Goal: Information Seeking & Learning: Understand process/instructions

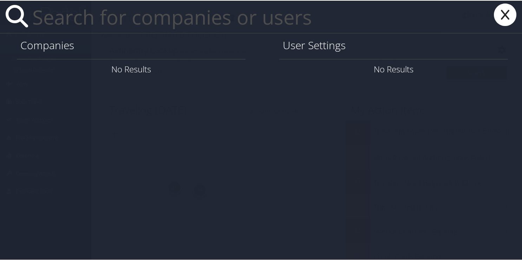
type input "s"
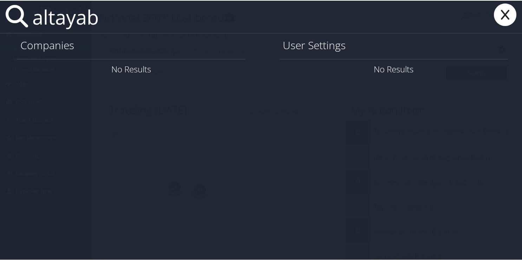
type input "altayab"
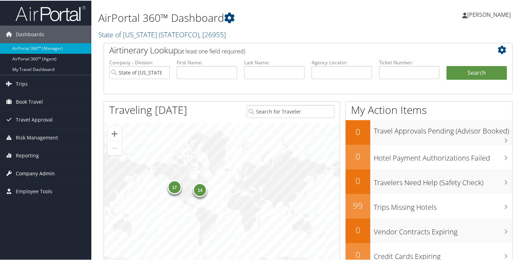
click at [34, 172] on span "Company Admin" at bounding box center [35, 173] width 39 height 18
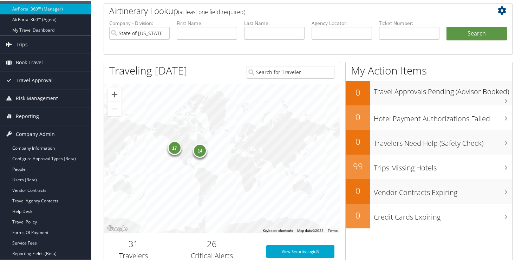
scroll to position [105, 0]
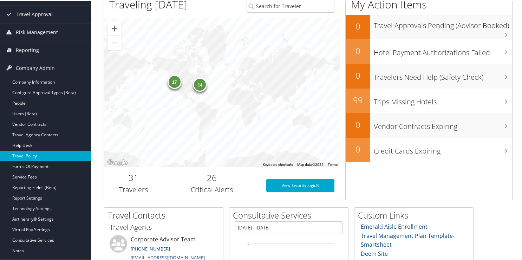
click at [34, 156] on link "Travel Policy" at bounding box center [45, 155] width 91 height 11
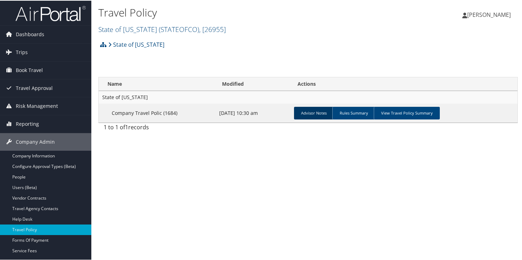
drag, startPoint x: 379, startPoint y: 111, endPoint x: 326, endPoint y: 116, distance: 52.9
click at [380, 111] on link "View Travel Policy Summary" at bounding box center [407, 112] width 66 height 13
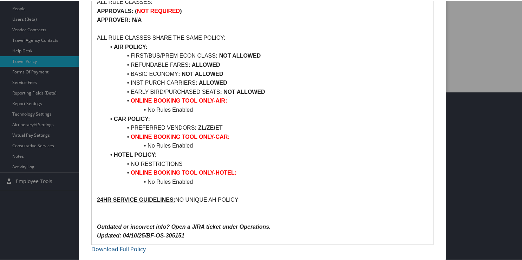
scroll to position [28, 0]
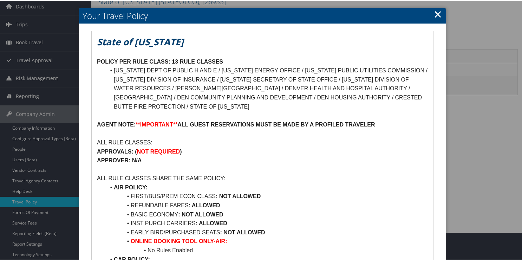
click at [439, 16] on link "×" at bounding box center [438, 13] width 8 height 14
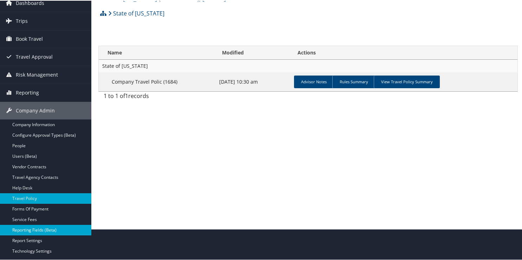
scroll to position [70, 0]
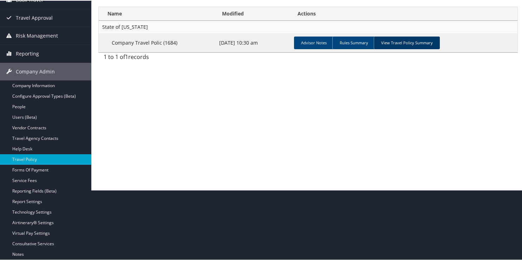
click at [391, 42] on link "View Travel Policy Summary" at bounding box center [407, 42] width 66 height 13
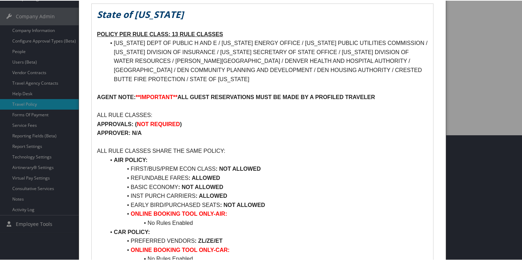
scroll to position [98, 0]
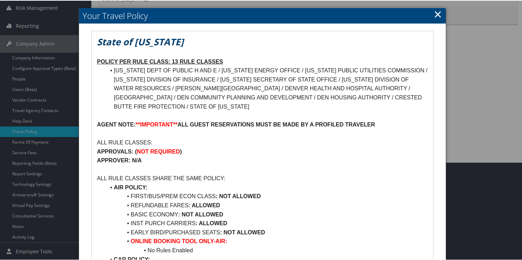
click at [437, 14] on link "×" at bounding box center [438, 13] width 8 height 14
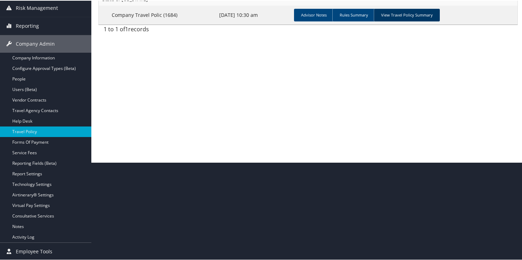
click at [390, 17] on link "View Travel Policy Summary" at bounding box center [407, 14] width 66 height 13
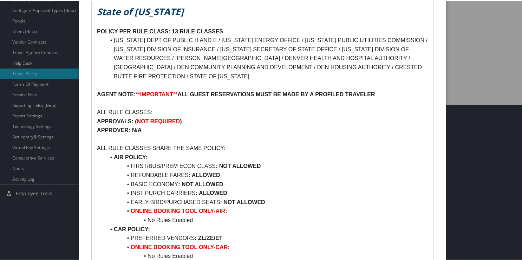
scroll to position [168, 0]
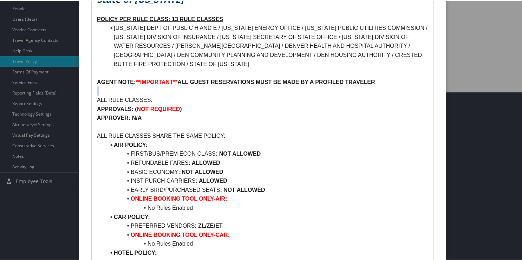
drag, startPoint x: 379, startPoint y: 80, endPoint x: 138, endPoint y: 86, distance: 241.0
click at [138, 86] on div "State of Colorado POLICY PER RULE CLASS: 13 RULE CLASSES COLORADO DEPT OF PUBLI…" at bounding box center [262, 165] width 341 height 354
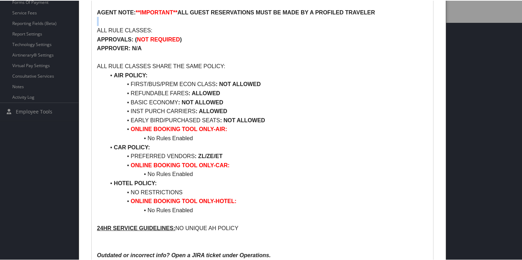
scroll to position [238, 0]
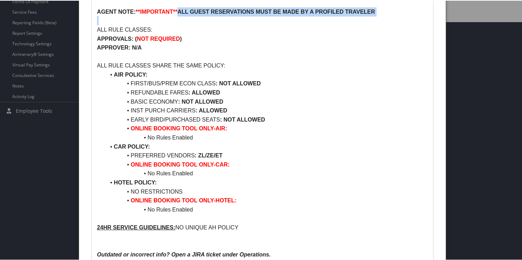
drag, startPoint x: 179, startPoint y: 11, endPoint x: 379, endPoint y: 19, distance: 199.6
click at [379, 19] on div "State of Colorado POLICY PER RULE CLASS: 13 RULE CLASSES COLORADO DEPT OF PUBLI…" at bounding box center [262, 95] width 341 height 354
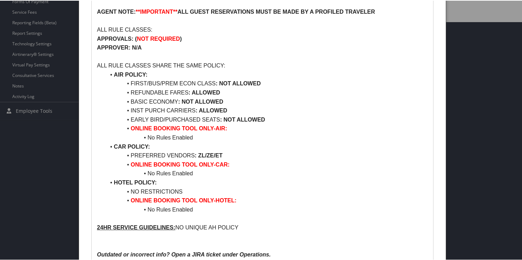
drag, startPoint x: 291, startPoint y: 3, endPoint x: 188, endPoint y: 18, distance: 104.0
click at [216, 7] on div "State of Colorado POLICY PER RULE CLASS: 13 RULE CLASSES COLORADO DEPT OF PUBLI…" at bounding box center [262, 95] width 341 height 354
click at [324, 34] on p "APPROVALS: ( NOT REQUIRED )" at bounding box center [262, 38] width 331 height 9
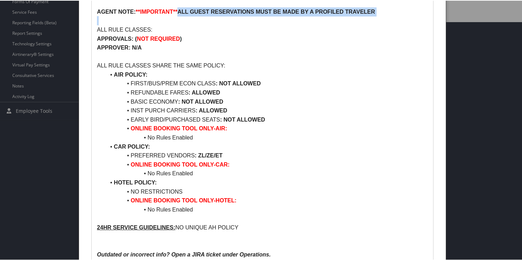
drag, startPoint x: 181, startPoint y: 11, endPoint x: 319, endPoint y: 12, distance: 138.0
click at [319, 15] on p "AGENT NOTE: **IMPORTANT** ALL GUEST RESERVATIONS MUST BE MADE BY A PROFILED TRA…" at bounding box center [262, 11] width 331 height 9
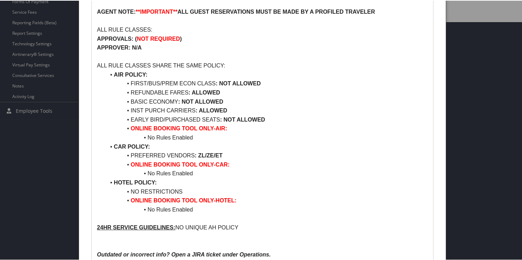
drag, startPoint x: 319, startPoint y: 11, endPoint x: 382, endPoint y: 6, distance: 63.4
click at [382, 6] on p at bounding box center [262, 2] width 331 height 9
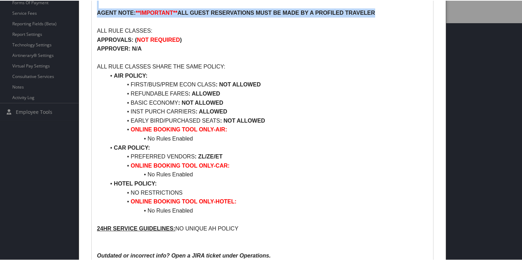
scroll to position [232, 0]
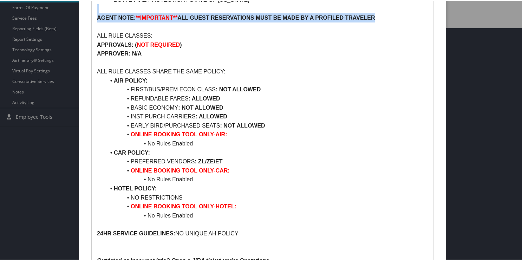
drag, startPoint x: 383, startPoint y: 7, endPoint x: 179, endPoint y: 18, distance: 203.9
click at [179, 18] on p "AGENT NOTE: **IMPORTANT** ALL GUEST RESERVATIONS MUST BE MADE BY A PROFILED TRA…" at bounding box center [262, 17] width 331 height 9
copy p "ALL GUEST RESERVATIONS MUST BE MADE BY A PROFILED TRAVELER"
